Goal: Task Accomplishment & Management: Use online tool/utility

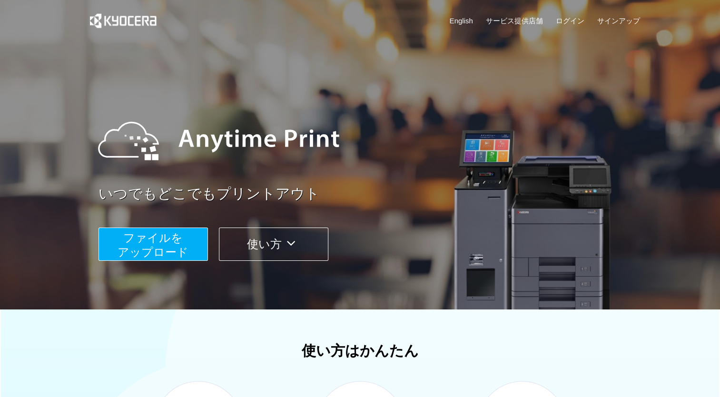
click at [173, 245] on span "ファイルを ​​アップロード" at bounding box center [153, 244] width 71 height 27
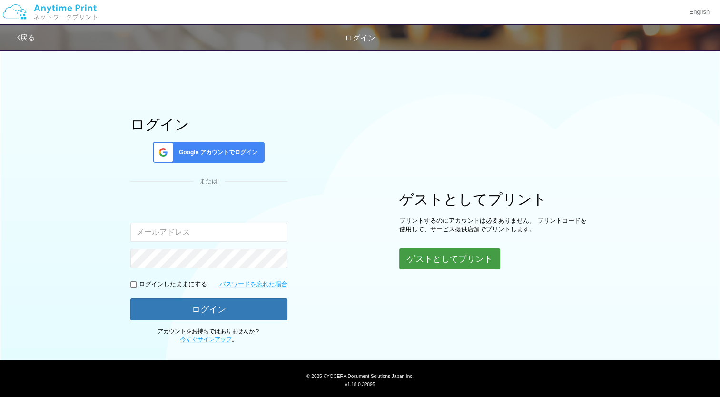
click at [452, 256] on button "ゲストとしてプリント" at bounding box center [449, 258] width 101 height 21
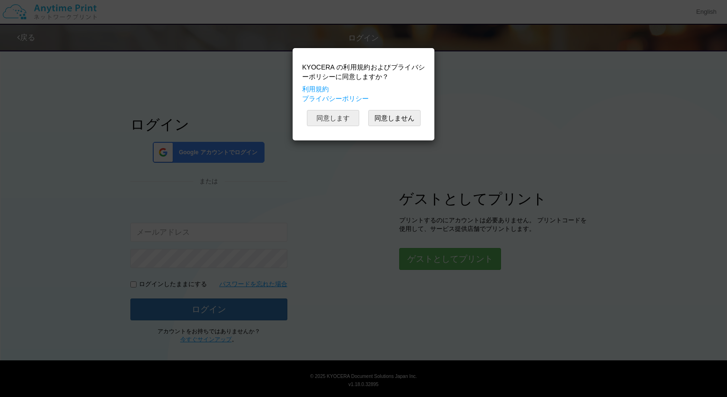
click at [345, 116] on button "同意します" at bounding box center [333, 118] width 52 height 16
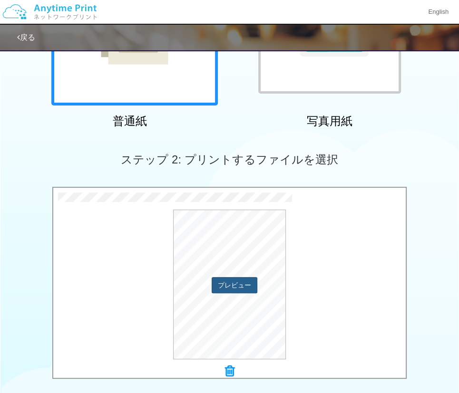
scroll to position [333, 0]
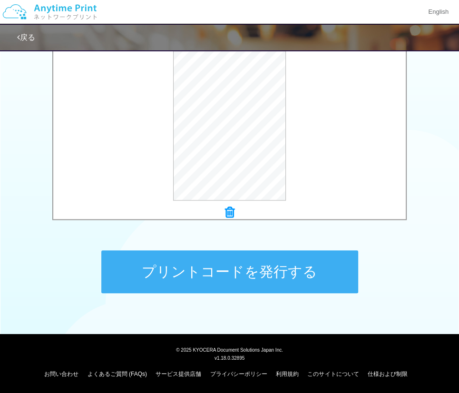
click at [236, 271] on button "プリントコードを発行する" at bounding box center [229, 272] width 257 height 43
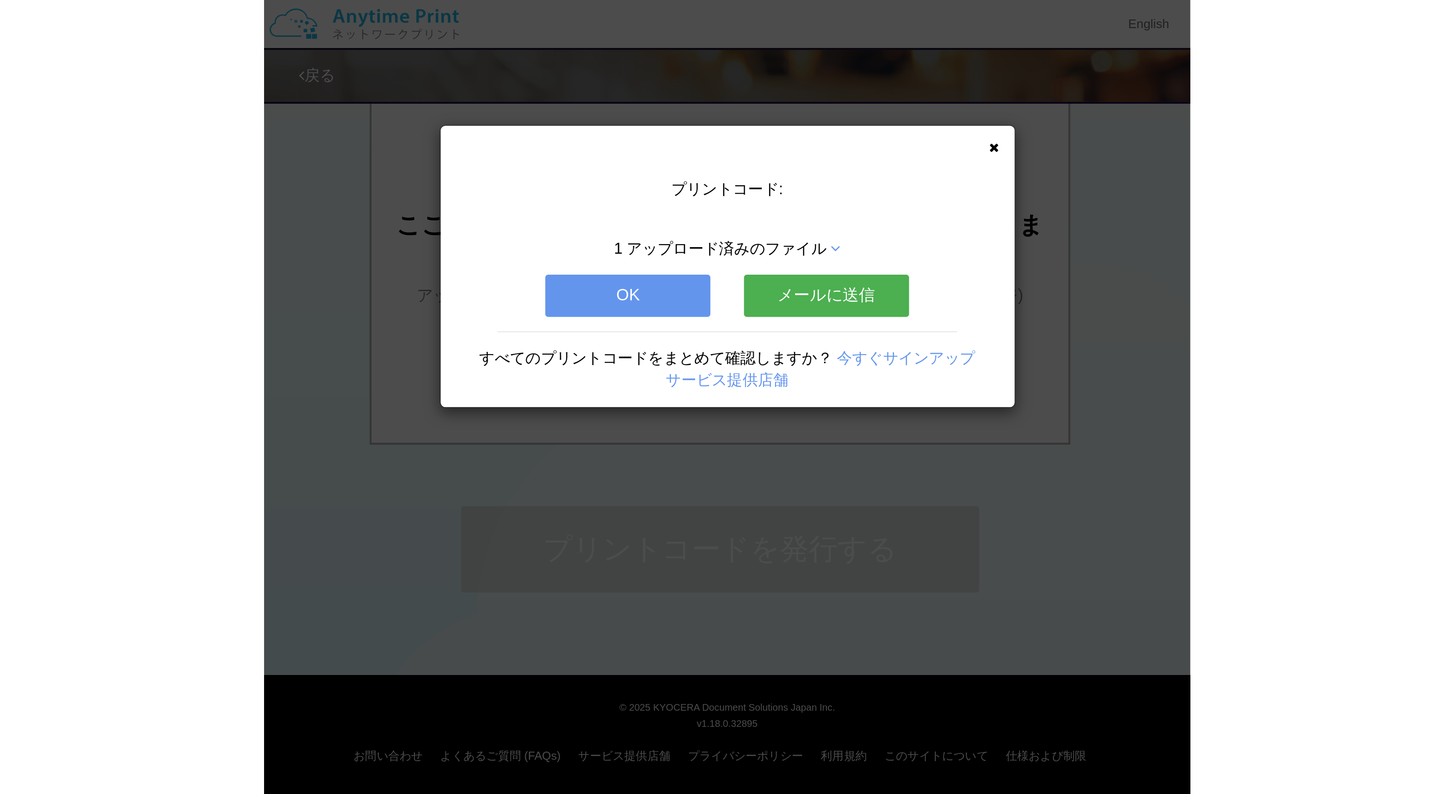
scroll to position [0, 0]
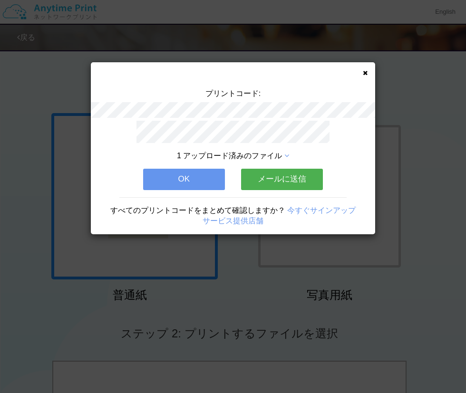
click at [259, 175] on button "メールに送信" at bounding box center [282, 179] width 82 height 21
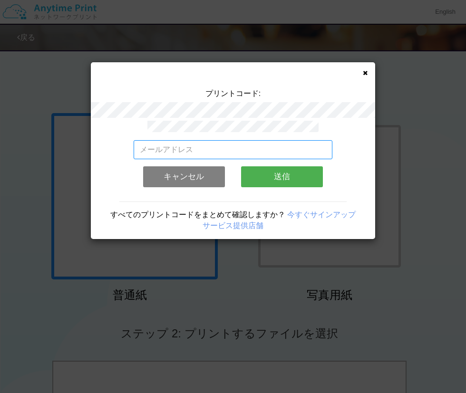
click at [207, 147] on input "email" at bounding box center [233, 149] width 199 height 19
type input "[EMAIL_ADDRESS][DOMAIN_NAME]"
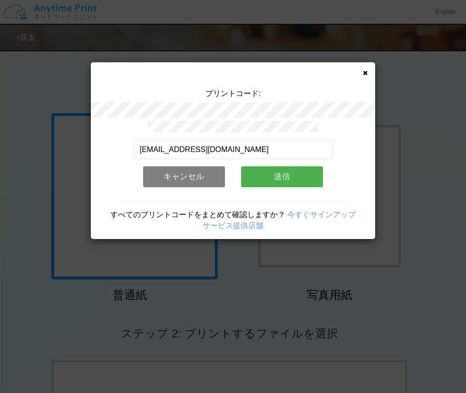
click at [276, 176] on button "送信" at bounding box center [282, 177] width 82 height 21
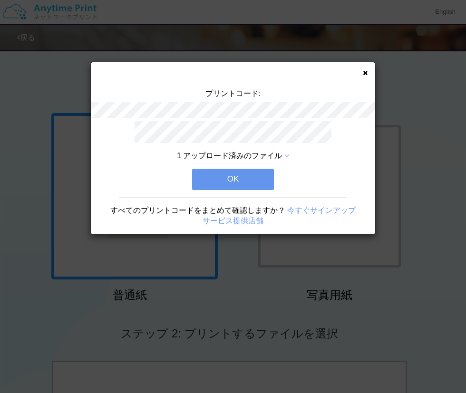
click at [248, 177] on button "OK" at bounding box center [233, 179] width 82 height 21
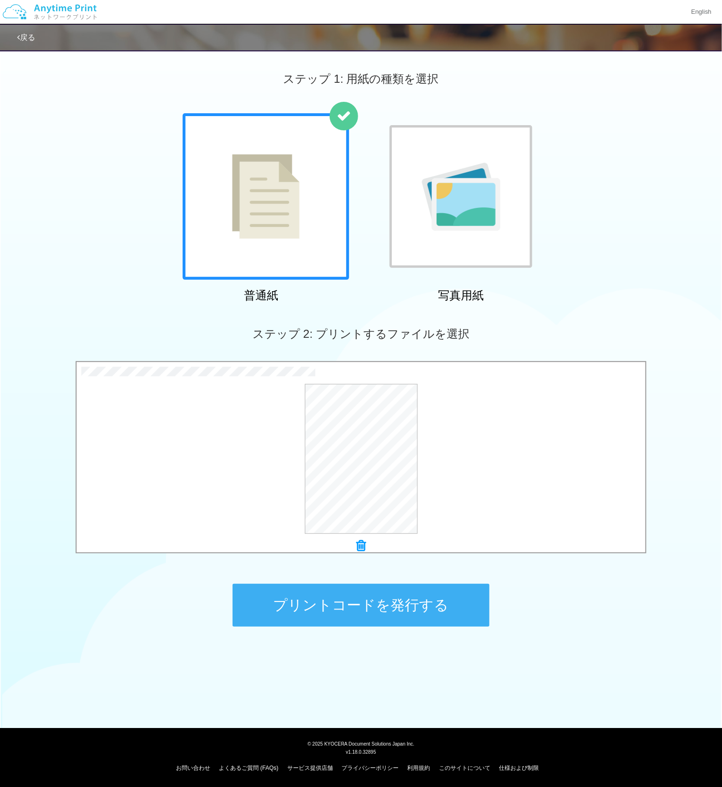
click at [60, 396] on div "0.8 MB ④【[DATE]】CGTBUDDY・youth・がんばるクラスグッズオーダー用紙.pdf Check Error × ④【[DATE]】CGTB…" at bounding box center [361, 458] width 722 height 194
click at [350, 396] on button "プリントコードを発行する" at bounding box center [361, 605] width 257 height 43
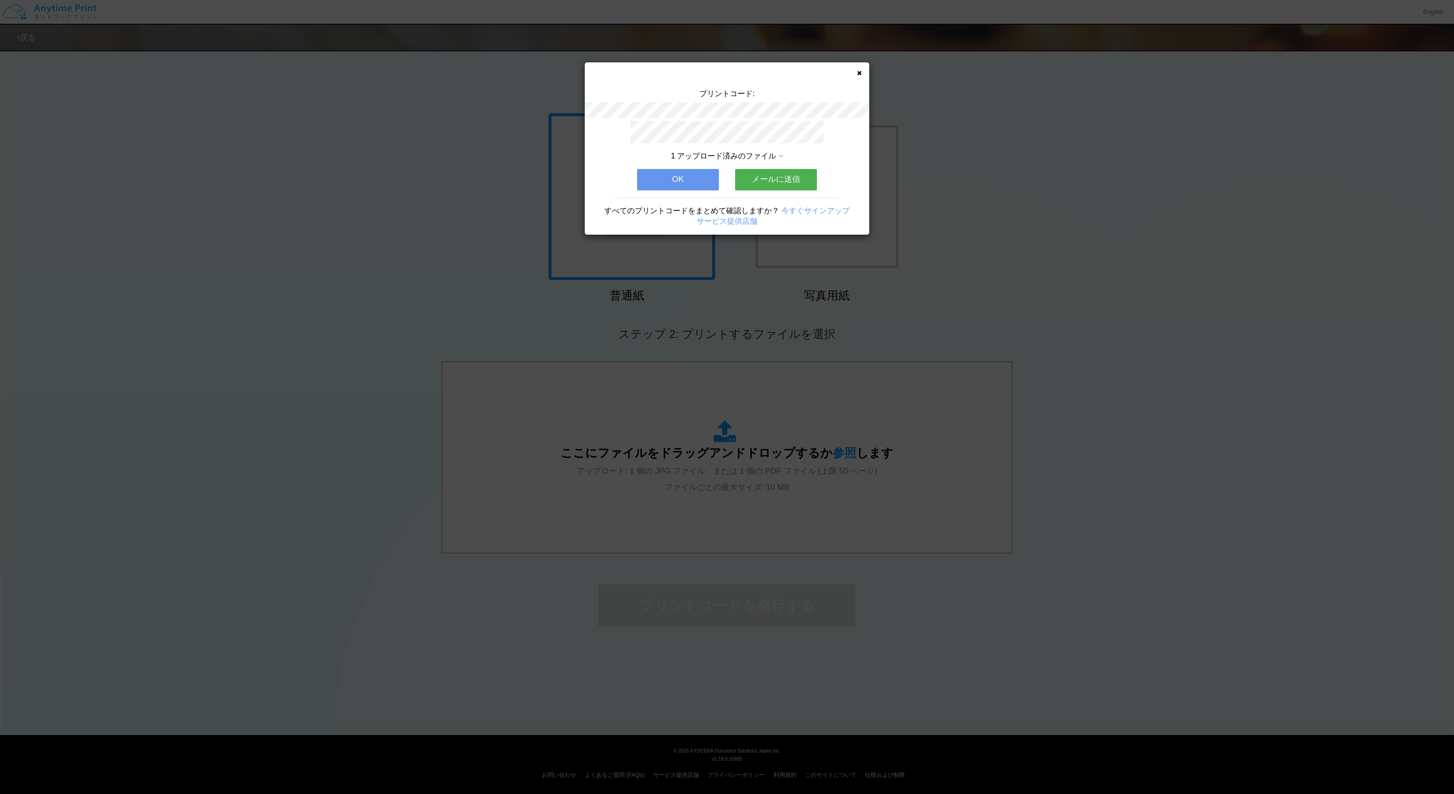
click at [726, 187] on div "1 アップロード済みのファイル OK メールに送信 すべてのプリントコードをまとめて確認しますか？ 今すぐサインアップ サービス提供店舗" at bounding box center [727, 178] width 285 height 114
click at [726, 184] on button "メールに送信" at bounding box center [776, 179] width 82 height 21
click at [715, 154] on input "email" at bounding box center [727, 149] width 199 height 19
type input "[EMAIL_ADDRESS][DOMAIN_NAME]"
click at [726, 173] on button "送信" at bounding box center [776, 177] width 82 height 21
